Goal: Use online tool/utility: Use online tool/utility

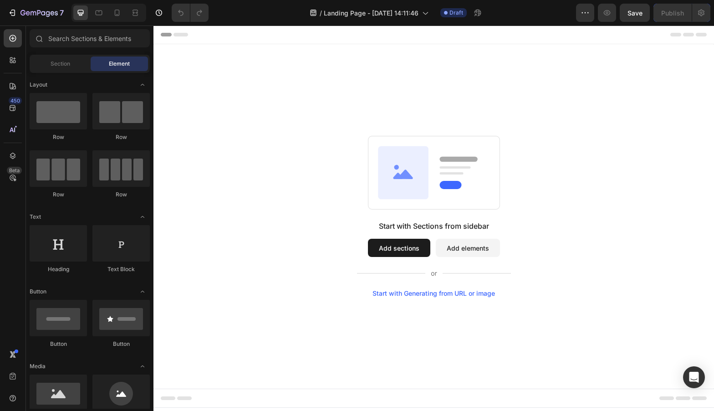
click at [414, 291] on div "Start with Generating from URL or image" at bounding box center [434, 293] width 123 height 7
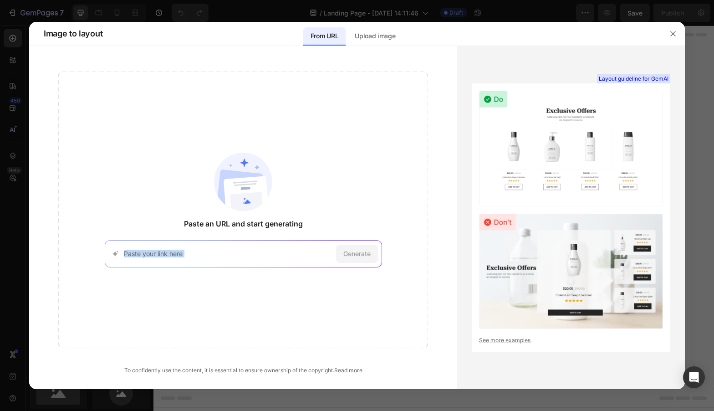
click at [293, 258] on div "Generate" at bounding box center [243, 253] width 277 height 27
click at [291, 266] on div "Generate" at bounding box center [243, 253] width 277 height 27
click at [270, 251] on input at bounding box center [228, 254] width 209 height 10
paste input "[URL][DOMAIN_NAME]"
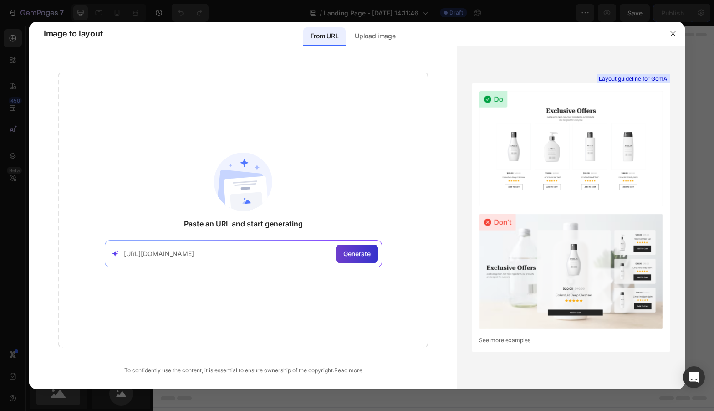
type input "[URL][DOMAIN_NAME]"
click at [367, 260] on div "Generate" at bounding box center [357, 254] width 42 height 18
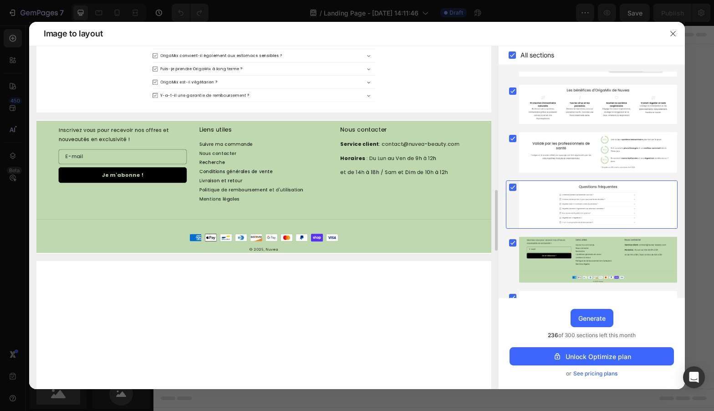
scroll to position [1572, 0]
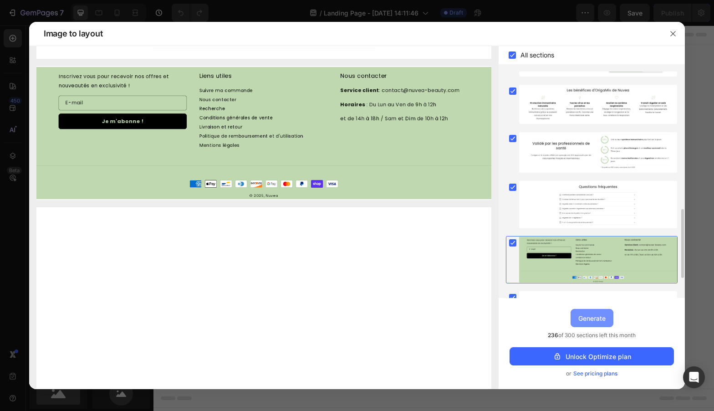
click at [594, 317] on div "Generate" at bounding box center [591, 318] width 27 height 10
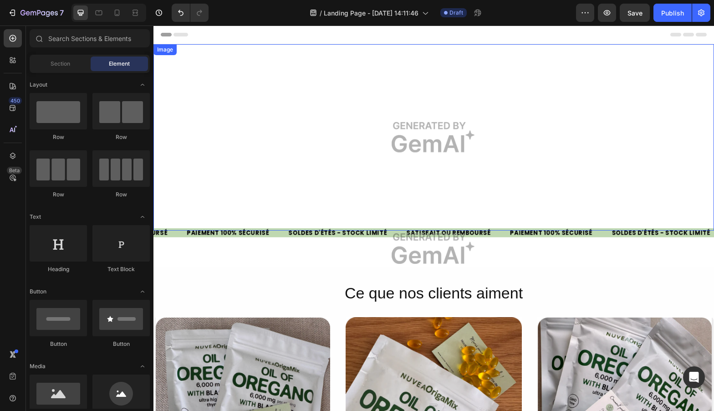
click at [562, 76] on img at bounding box center [433, 137] width 561 height 186
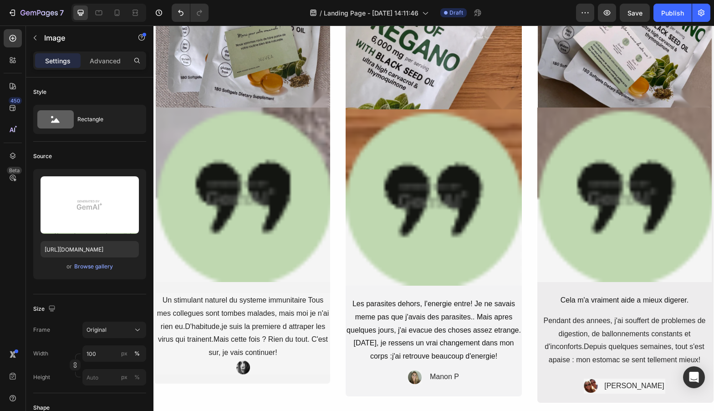
scroll to position [0, 0]
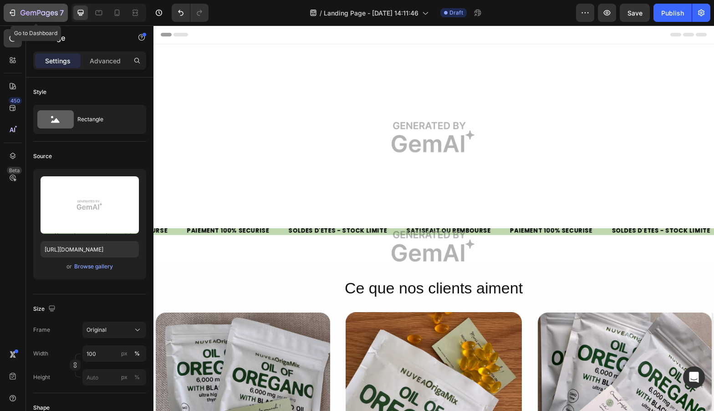
click at [10, 11] on icon "button" at bounding box center [12, 12] width 9 height 9
